Goal: Information Seeking & Learning: Learn about a topic

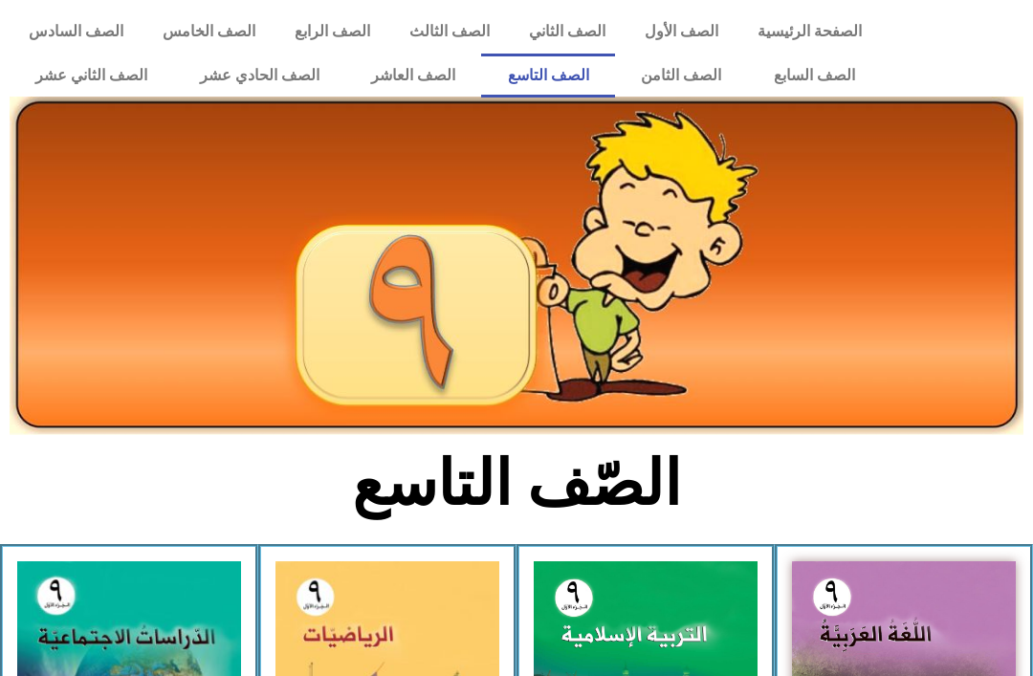
click at [417, 70] on link "الصف العاشر" at bounding box center [413, 76] width 137 height 44
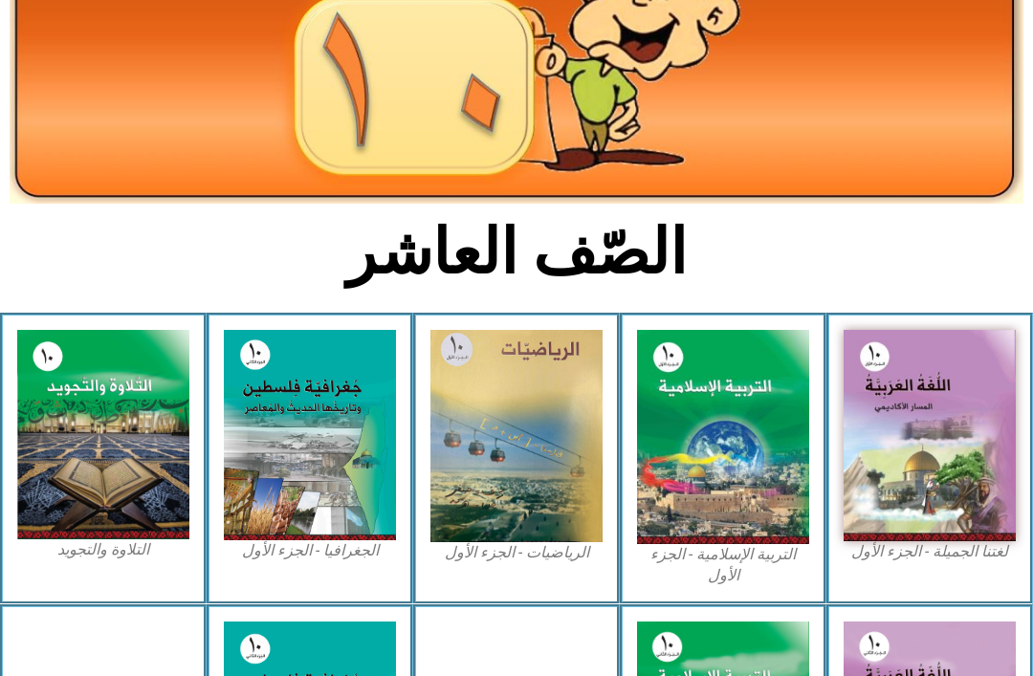
scroll to position [231, 0]
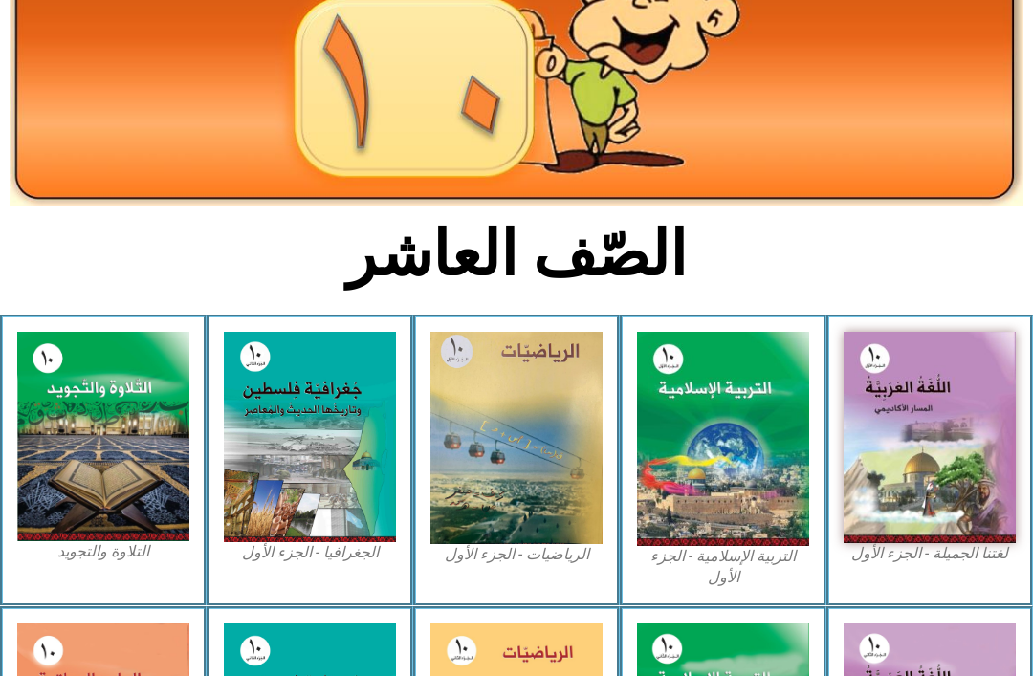
click at [748, 449] on img at bounding box center [723, 439] width 172 height 214
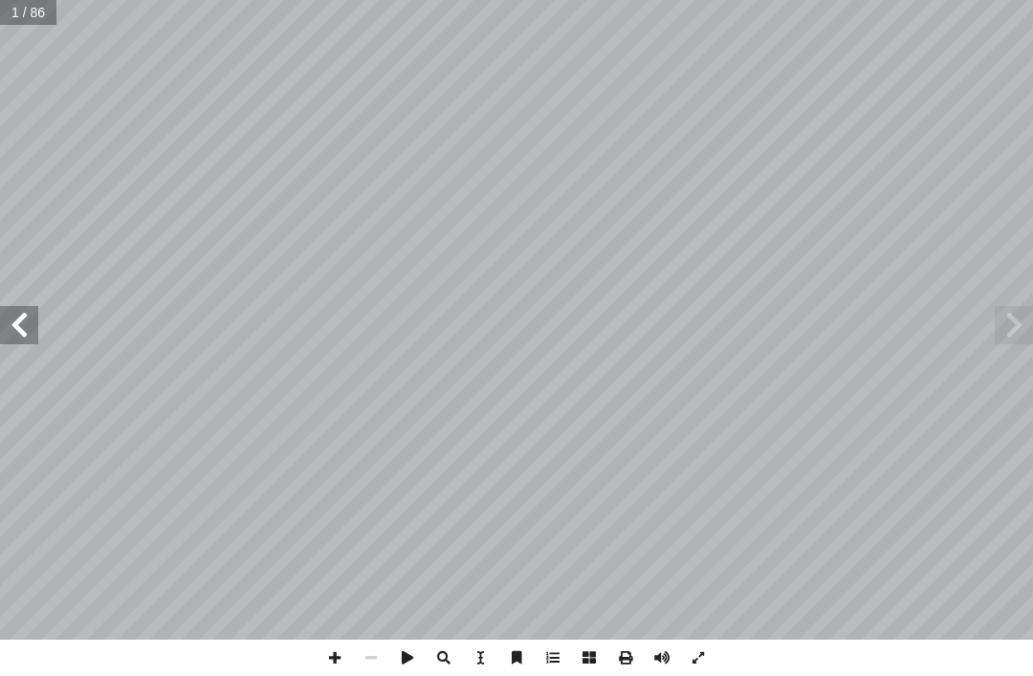
click at [28, 20] on input "text" at bounding box center [28, 12] width 57 height 25
type input "*"
type input "**"
click at [1019, 320] on span at bounding box center [1014, 325] width 38 height 38
click at [19, 319] on span at bounding box center [19, 325] width 38 height 38
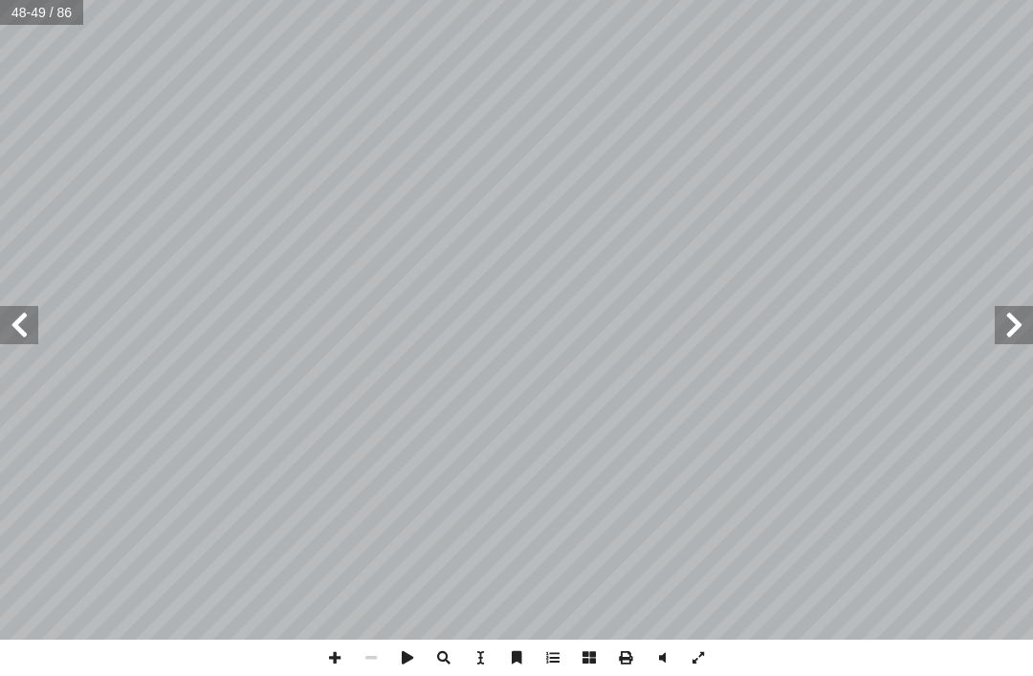
click at [29, 315] on span at bounding box center [19, 325] width 38 height 38
click at [35, 323] on span at bounding box center [19, 325] width 38 height 38
click at [15, 310] on span at bounding box center [19, 325] width 38 height 38
click at [21, 324] on span at bounding box center [19, 325] width 38 height 38
click at [27, 320] on span at bounding box center [19, 325] width 38 height 38
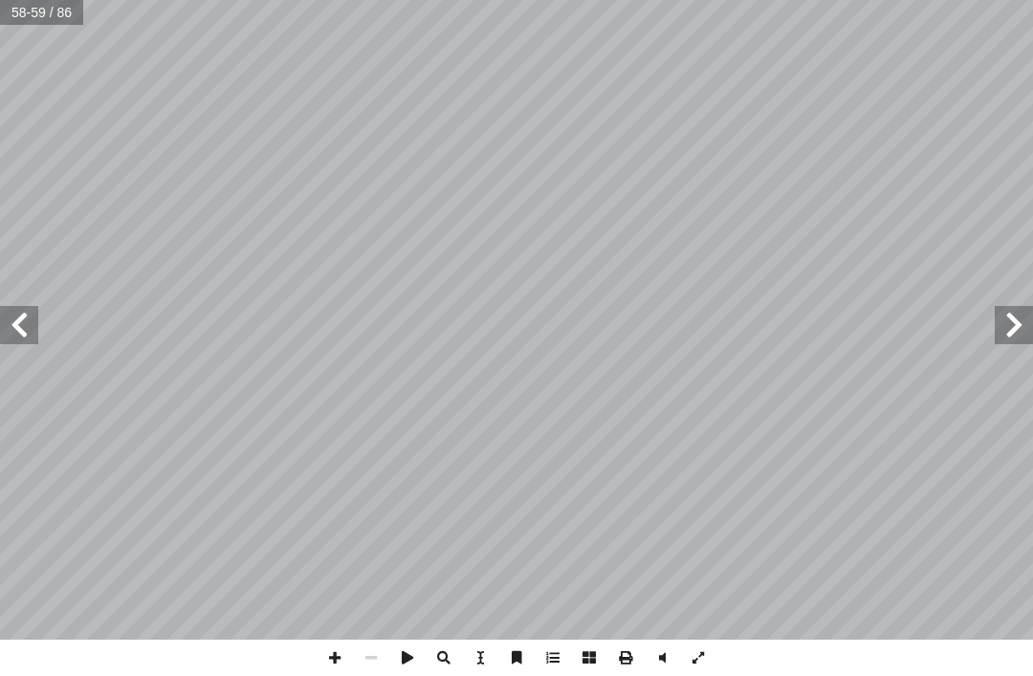
click at [27, 318] on span at bounding box center [19, 325] width 38 height 38
click at [28, 313] on span at bounding box center [19, 325] width 38 height 38
click at [31, 314] on span at bounding box center [19, 325] width 38 height 38
click at [37, 312] on span at bounding box center [19, 325] width 38 height 38
click at [25, 311] on span at bounding box center [19, 325] width 38 height 38
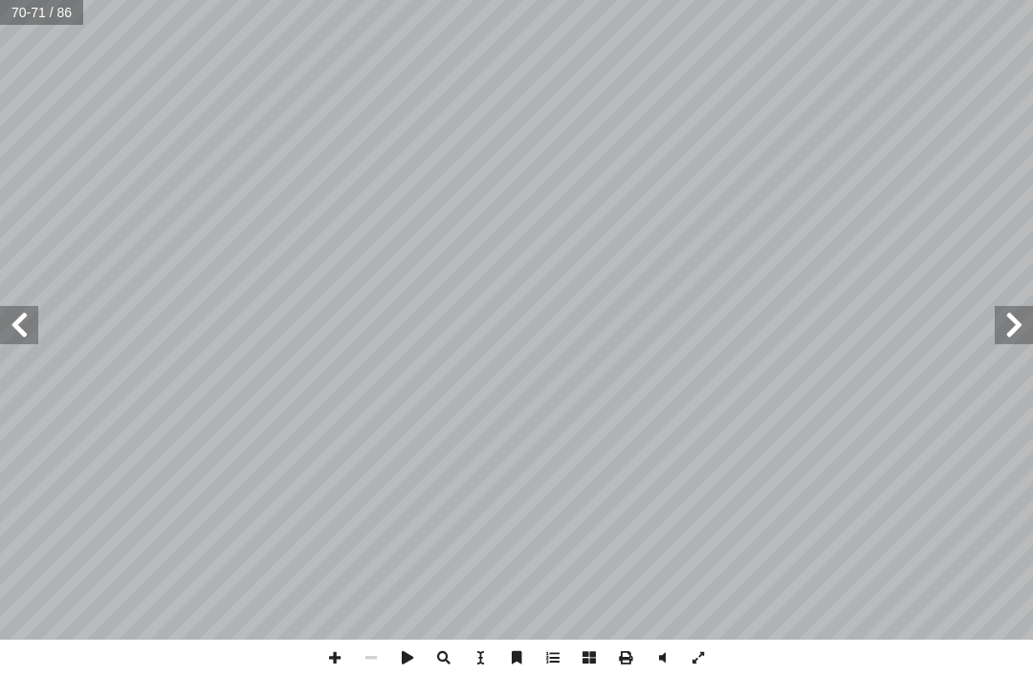
click at [18, 313] on span at bounding box center [19, 325] width 38 height 38
click at [1005, 337] on span at bounding box center [1014, 325] width 38 height 38
click at [25, 325] on span at bounding box center [19, 325] width 38 height 38
click at [14, 320] on span at bounding box center [19, 325] width 38 height 38
click at [32, 315] on span at bounding box center [19, 325] width 38 height 38
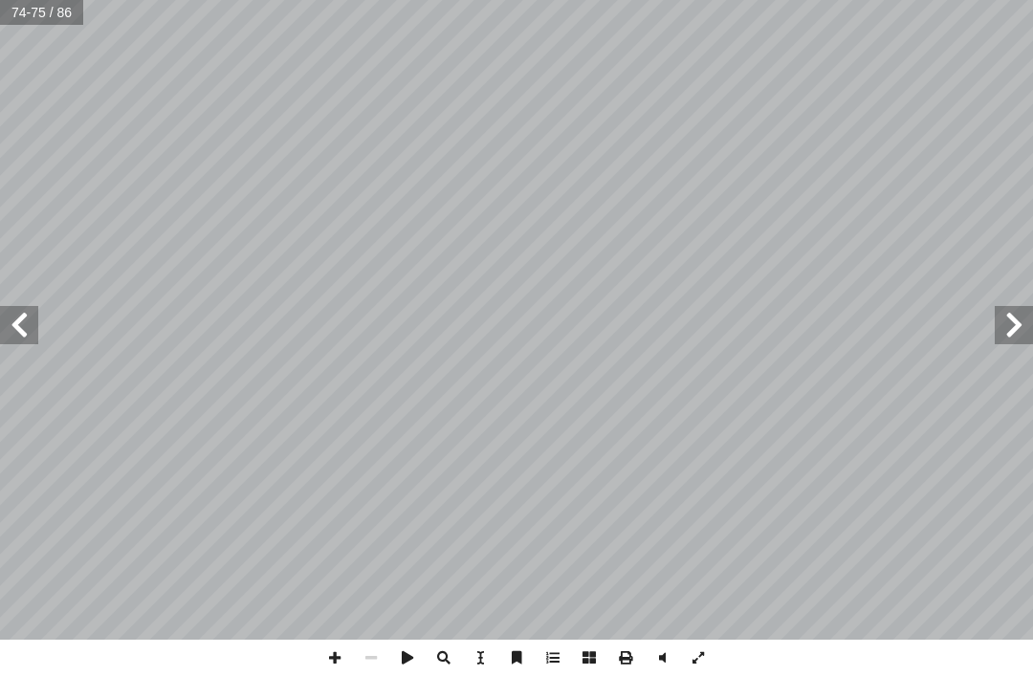
click at [1010, 311] on span at bounding box center [1014, 325] width 38 height 38
click at [28, 313] on span at bounding box center [19, 325] width 38 height 38
click at [1021, 328] on span at bounding box center [1014, 325] width 38 height 38
click at [27, 321] on span at bounding box center [19, 325] width 38 height 38
